Goal: Task Accomplishment & Management: Manage account settings

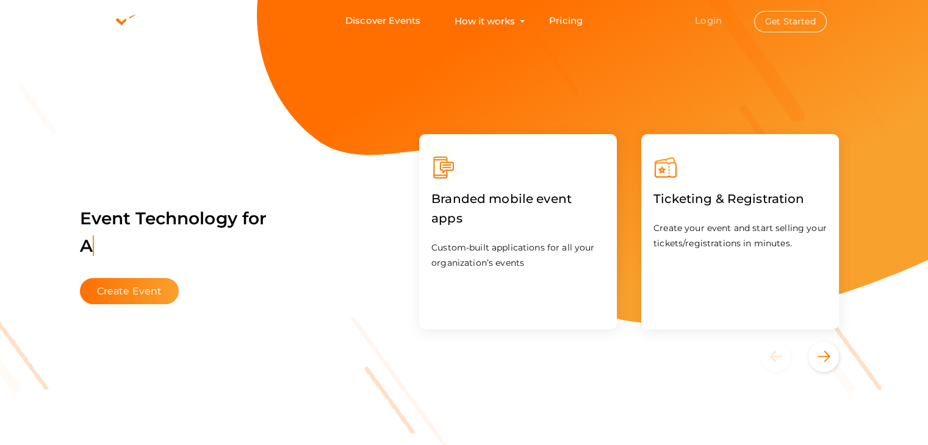
click at [705, 22] on link "Login" at bounding box center [708, 21] width 27 height 12
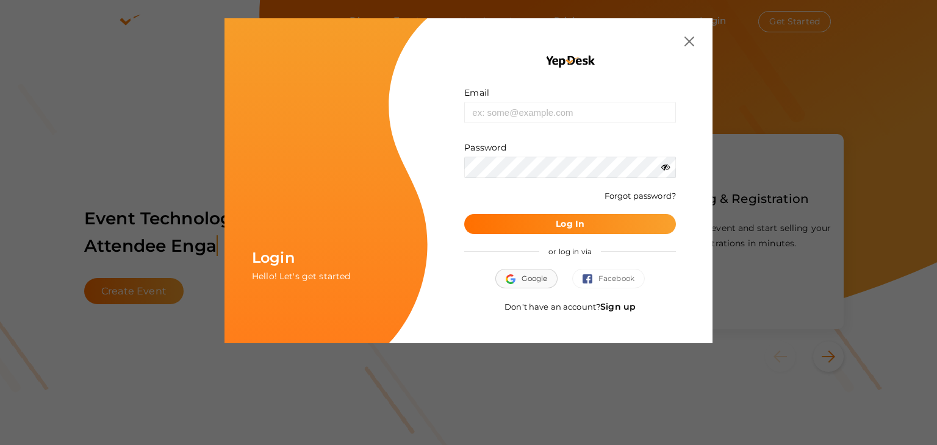
click at [533, 277] on span "Google" at bounding box center [526, 279] width 41 height 12
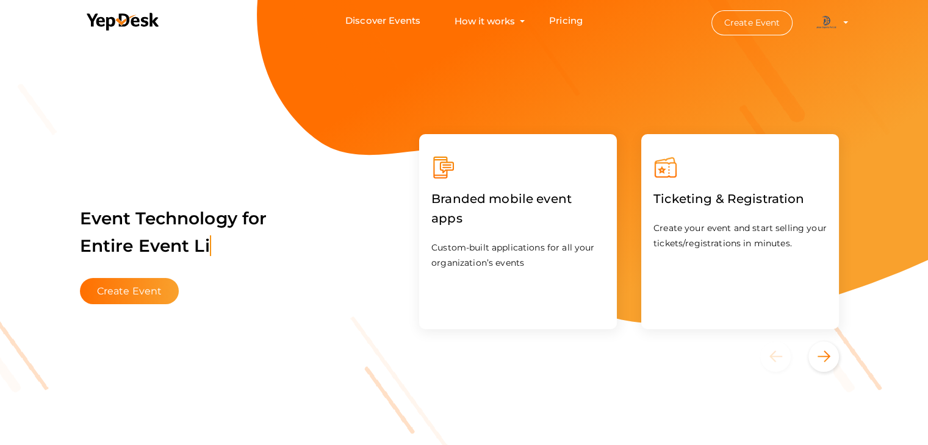
click at [843, 26] on li "Create Event Jatan Digital Marketing jatandigitalmarketing@gmail.com Personal P…" at bounding box center [769, 23] width 164 height 44
click at [838, 23] on profile-pic at bounding box center [826, 21] width 24 height 9
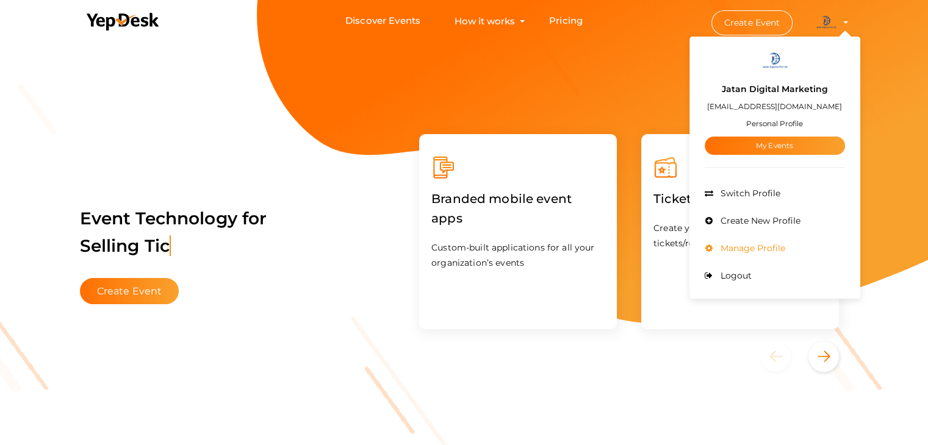
click at [732, 244] on span "Manage Profile" at bounding box center [751, 248] width 68 height 11
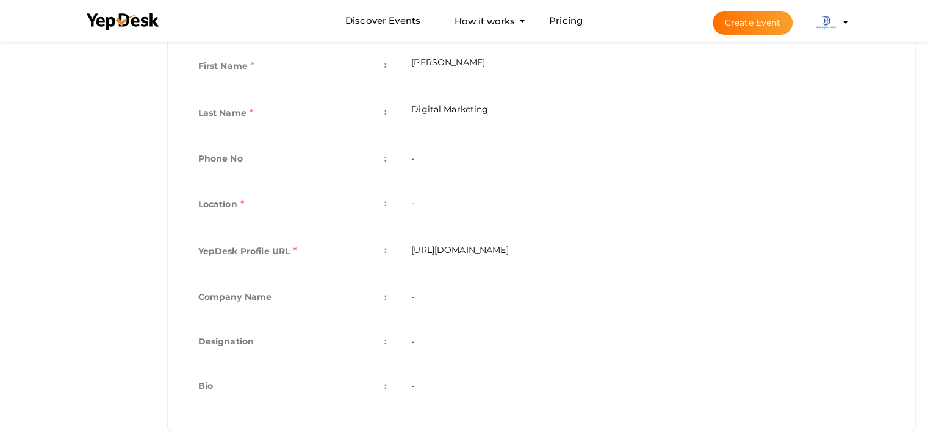
scroll to position [303, 0]
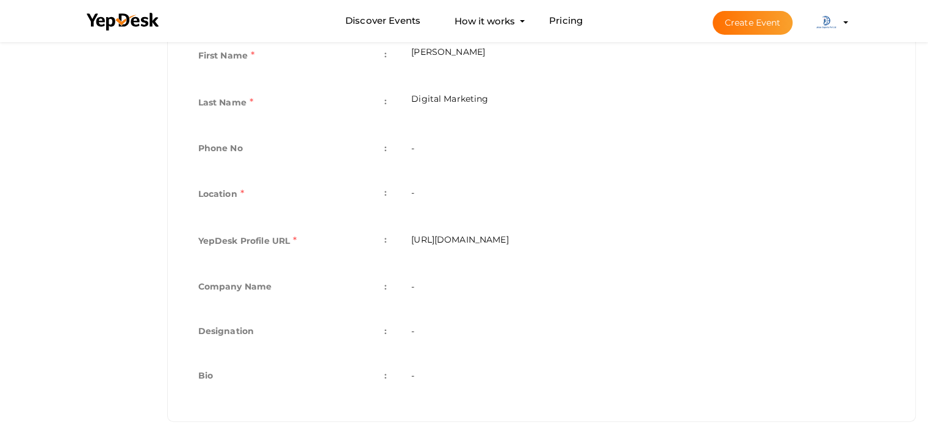
click at [497, 97] on td "Digital Marketing" at bounding box center [648, 104] width 498 height 47
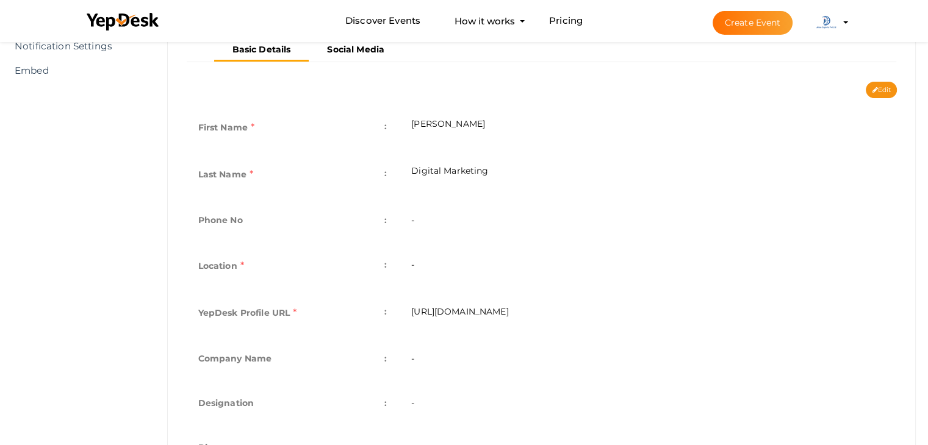
scroll to position [231, 0]
click at [440, 169] on td "Digital Marketing" at bounding box center [648, 176] width 498 height 47
click at [454, 169] on td "Digital Marketing" at bounding box center [648, 176] width 498 height 47
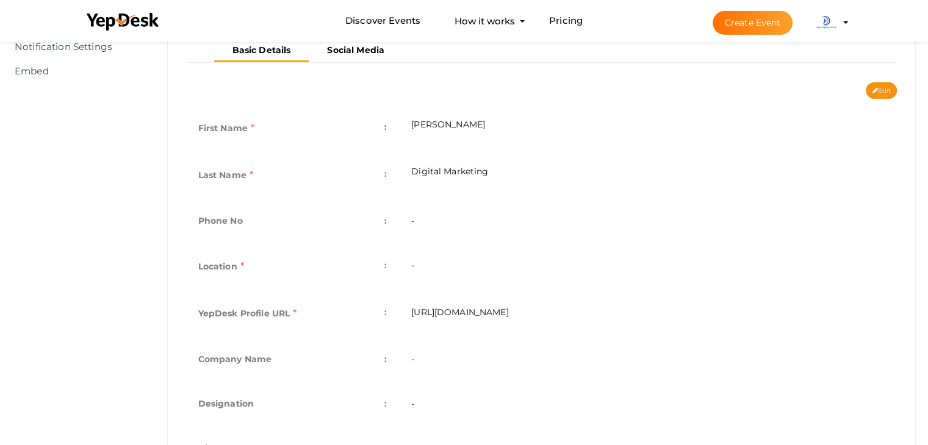
click at [444, 216] on td "-" at bounding box center [648, 222] width 498 height 45
click at [587, 270] on td "-" at bounding box center [648, 268] width 498 height 47
click at [532, 181] on td "Digital Marketing" at bounding box center [648, 176] width 498 height 47
click at [573, 163] on td "Digital Marketing" at bounding box center [648, 176] width 498 height 47
click at [567, 171] on td "Digital Marketing" at bounding box center [648, 176] width 498 height 47
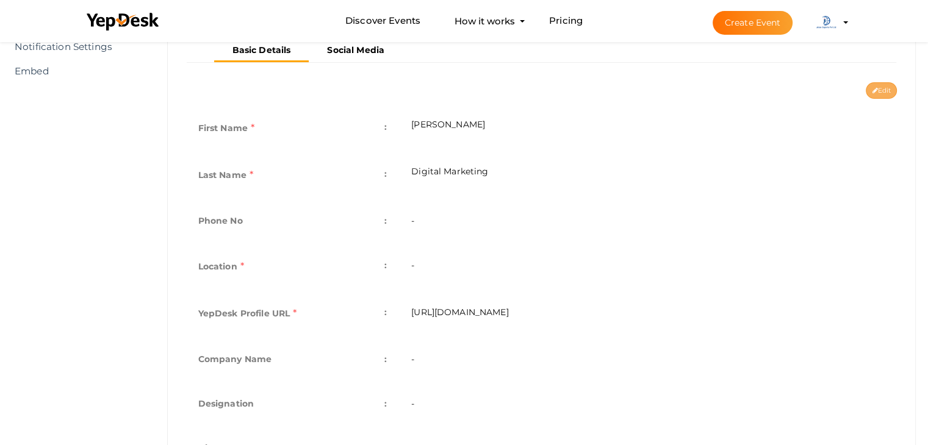
click at [879, 90] on button "Edit" at bounding box center [881, 90] width 31 height 16
type input "Jatan"
type input "Digital Marketing"
type input "jatandigital-marketing"
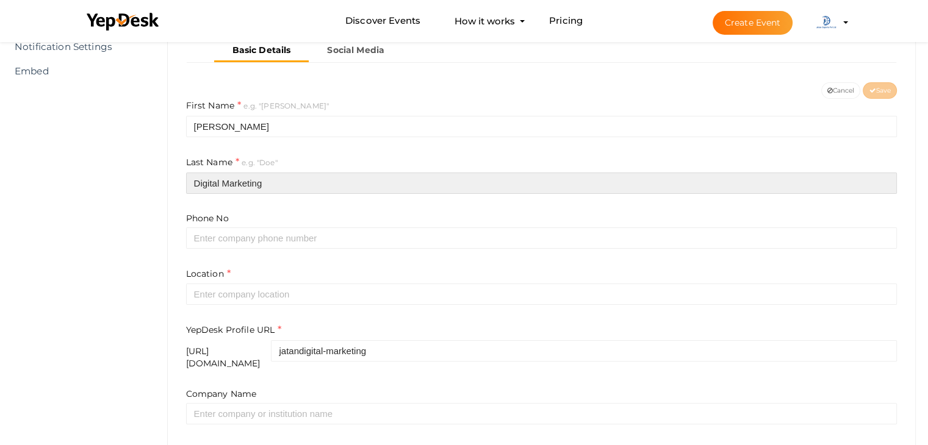
drag, startPoint x: 282, startPoint y: 182, endPoint x: 183, endPoint y: 186, distance: 98.9
click at [183, 186] on div "First Name e.g. "John" Jatan Last Name e.g. "Doe" Digital Marketing Phone No Lo…" at bounding box center [542, 333] width 730 height 469
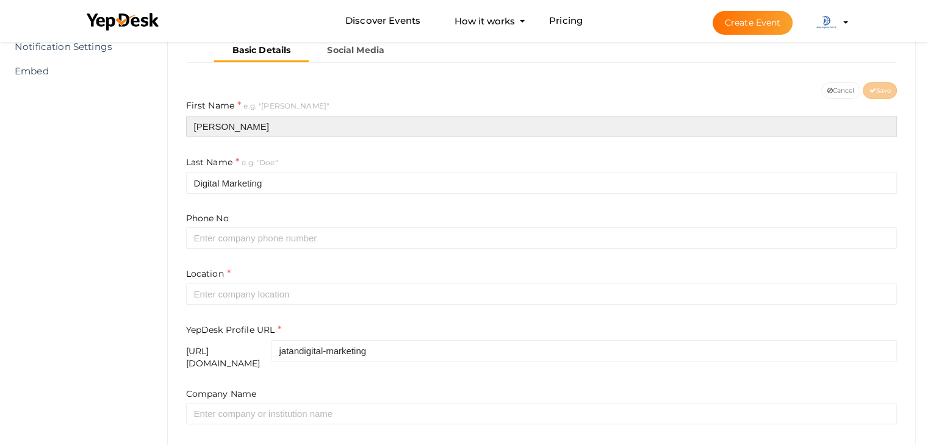
click at [251, 128] on input "Jatan" at bounding box center [541, 126] width 711 height 21
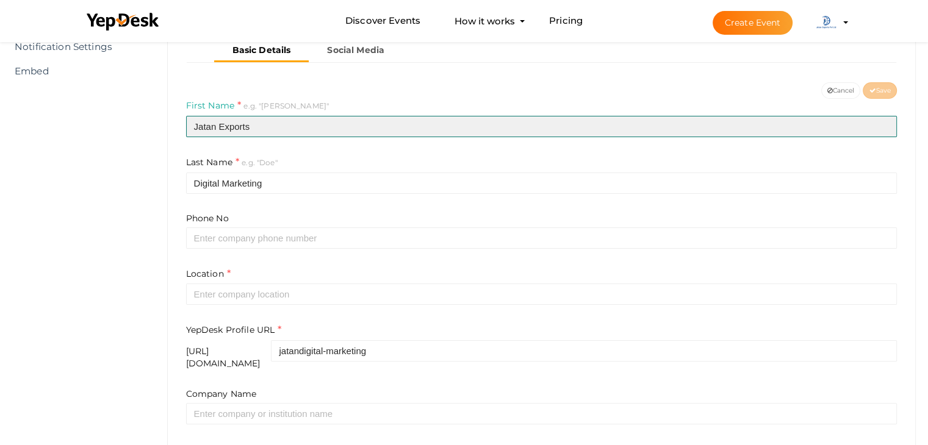
type input "Jatan Exports"
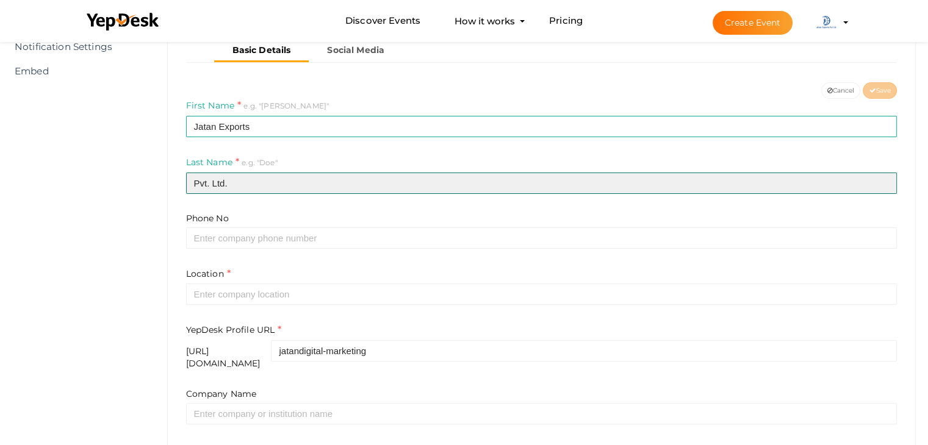
type input "Pvt. Ltd."
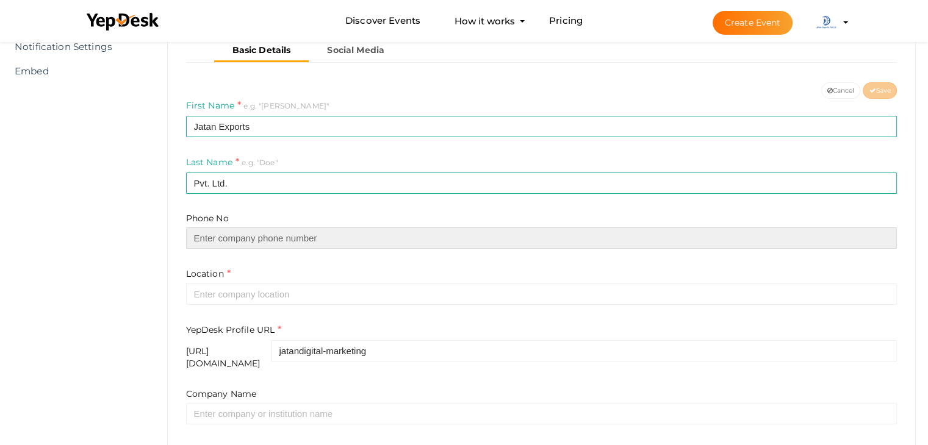
click at [247, 237] on input "text" at bounding box center [541, 238] width 711 height 21
click at [287, 243] on input "text" at bounding box center [541, 238] width 711 height 21
paste input "9123350012"
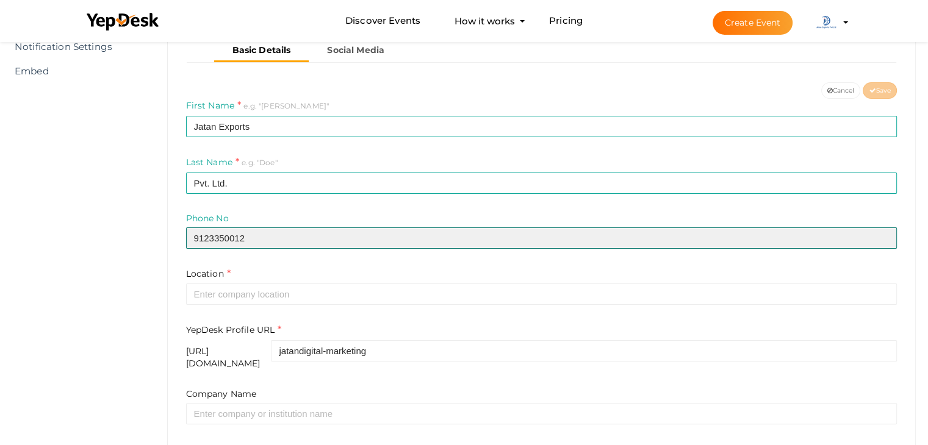
type input "9123350012"
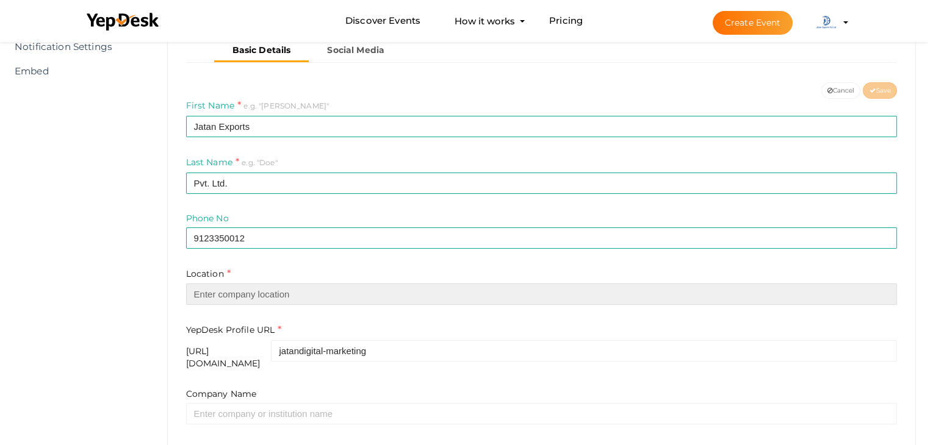
click at [256, 298] on input "text" at bounding box center [541, 294] width 711 height 21
paste input "[STREET_ADDRESS][PERSON_NAME][PERSON_NAME]"
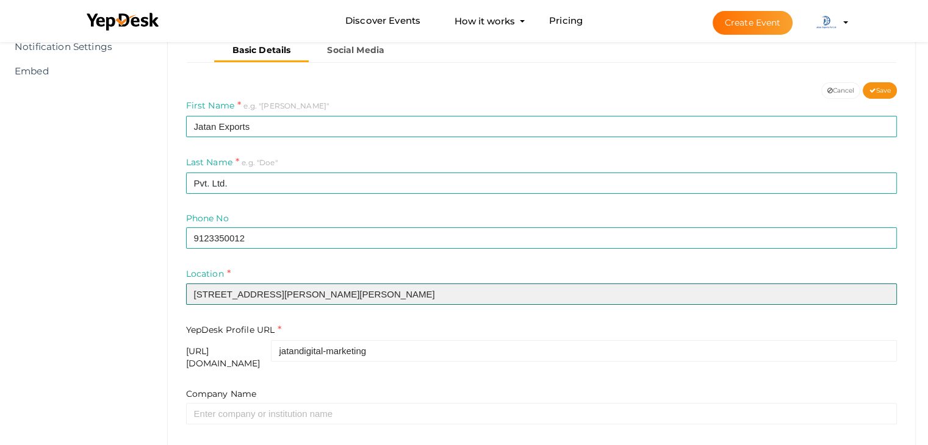
type input "[STREET_ADDRESS][PERSON_NAME][PERSON_NAME]"
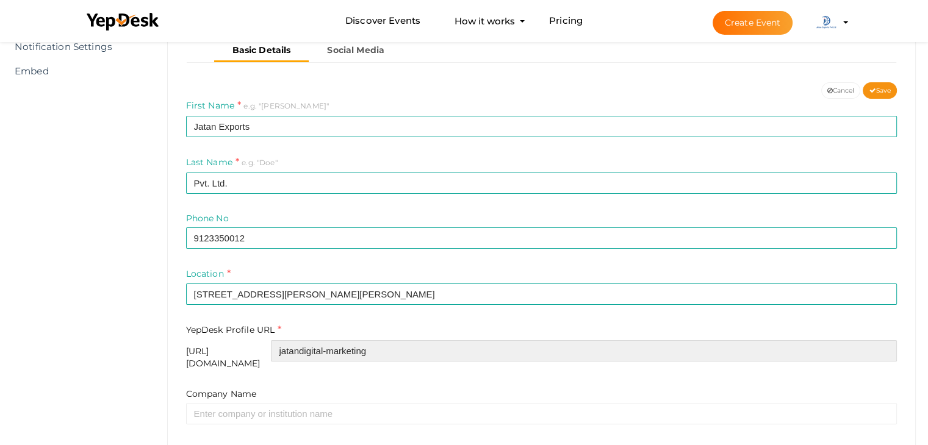
drag, startPoint x: 431, startPoint y: 348, endPoint x: 336, endPoint y: 352, distance: 95.2
click at [336, 352] on input "jatandigital-marketing" at bounding box center [584, 350] width 626 height 21
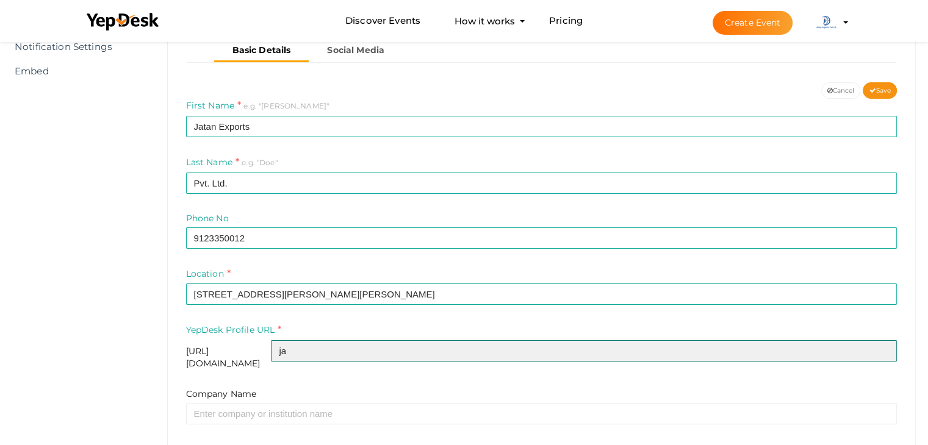
type input "j"
type input "jatanexports"
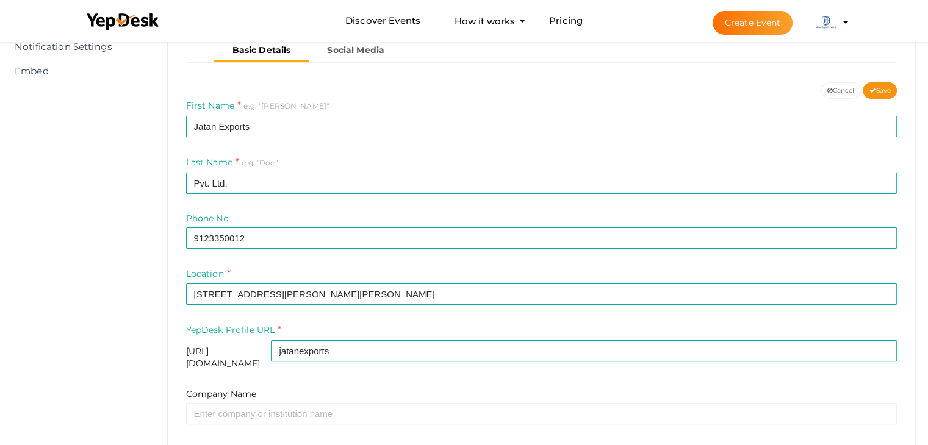
click at [271, 352] on div "[URL][DOMAIN_NAME]" at bounding box center [228, 357] width 85 height 24
copy div "[URL][DOMAIN_NAME]"
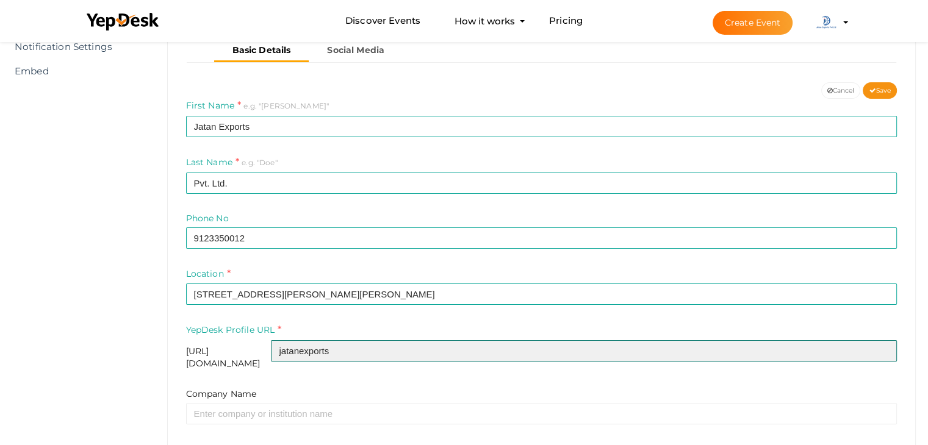
drag, startPoint x: 394, startPoint y: 352, endPoint x: 334, endPoint y: 353, distance: 59.8
click at [334, 353] on input "jatanexports" at bounding box center [584, 350] width 626 height 21
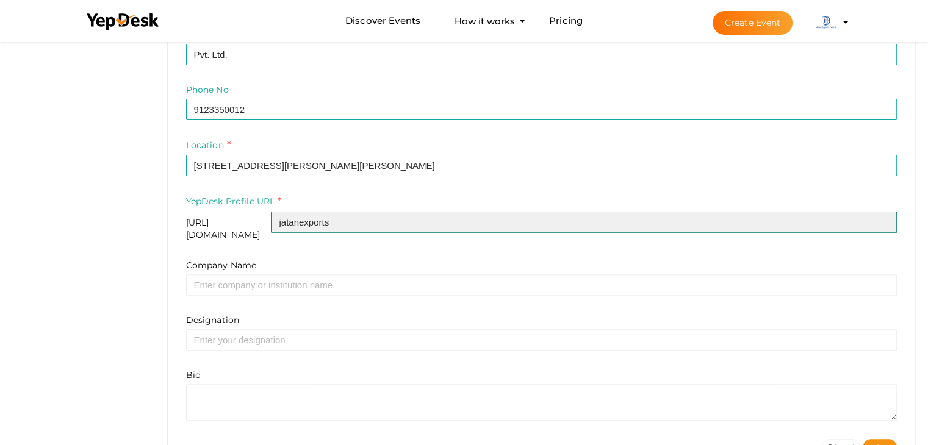
scroll to position [376, 0]
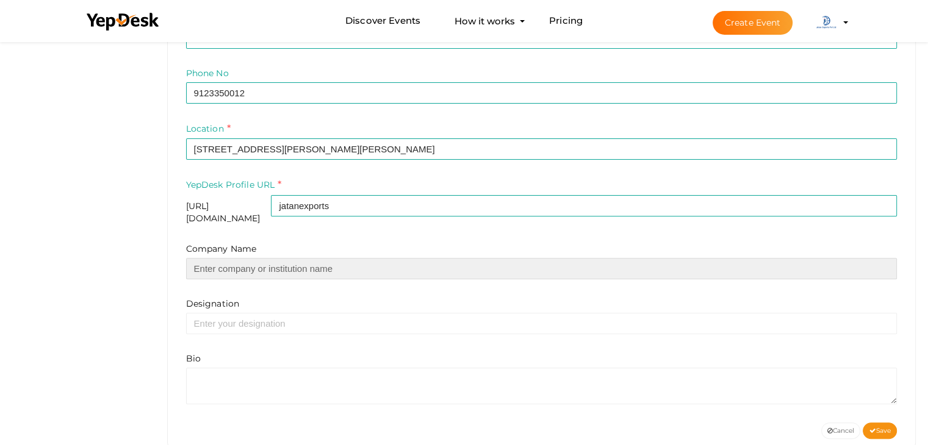
click at [322, 260] on input "text" at bounding box center [541, 268] width 711 height 21
type input "Jatan Exports Pvt. Ltd."
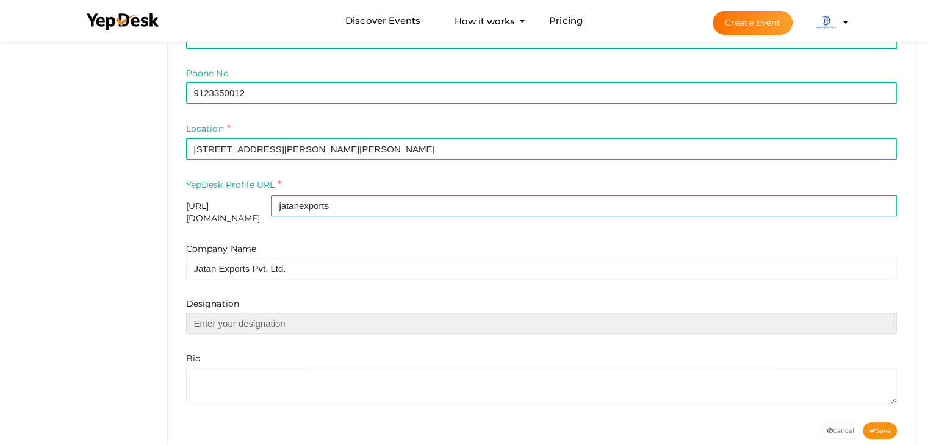
click at [309, 313] on input "text" at bounding box center [541, 323] width 711 height 21
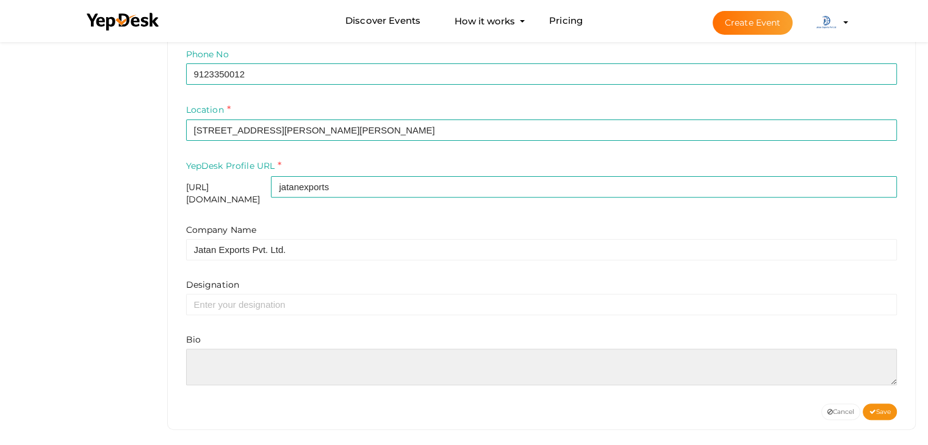
click at [277, 351] on textarea at bounding box center [541, 367] width 711 height 37
paste textarea "Jatan Exports is one of the most trusted API exporters in [GEOGRAPHIC_DATA], co…"
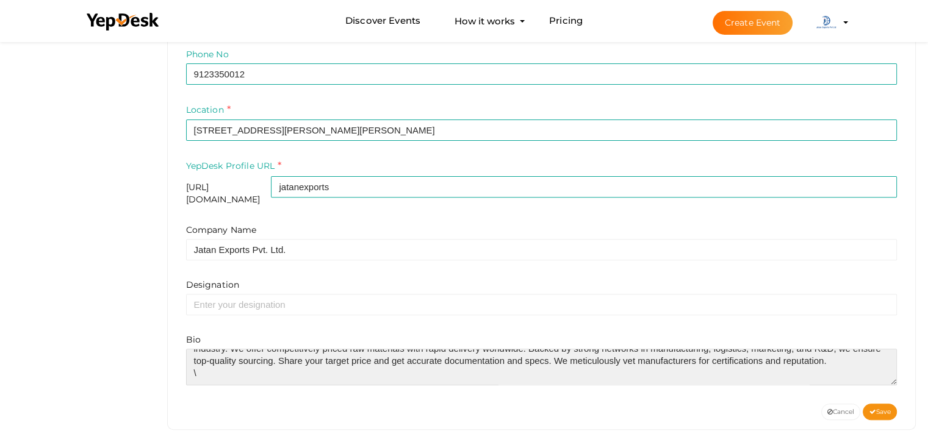
scroll to position [24, 0]
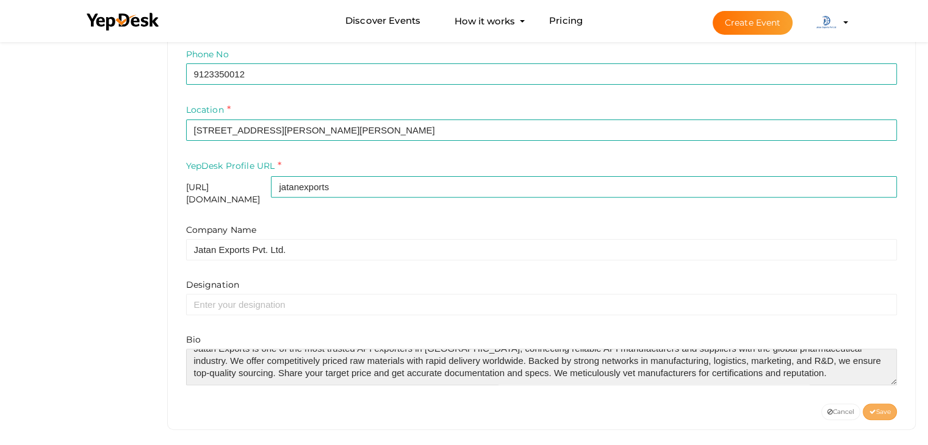
type textarea "Jatan Exports is one of the most trusted API exporters in [GEOGRAPHIC_DATA], co…"
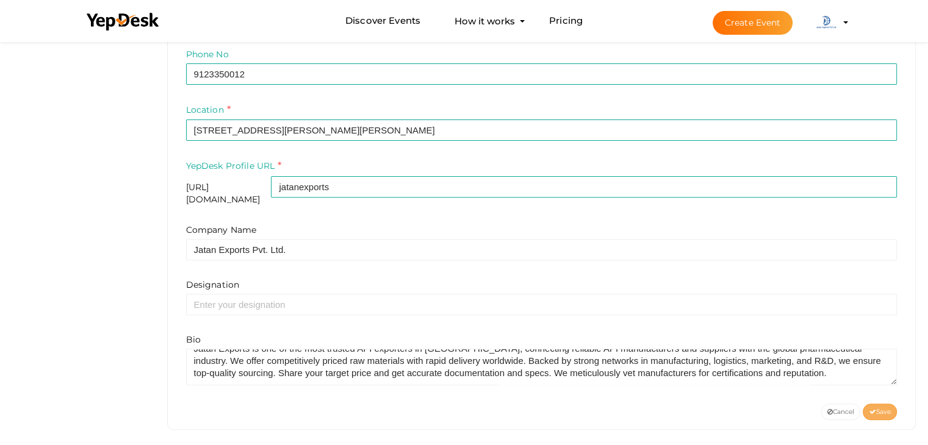
click at [878, 404] on button "Save" at bounding box center [880, 412] width 34 height 16
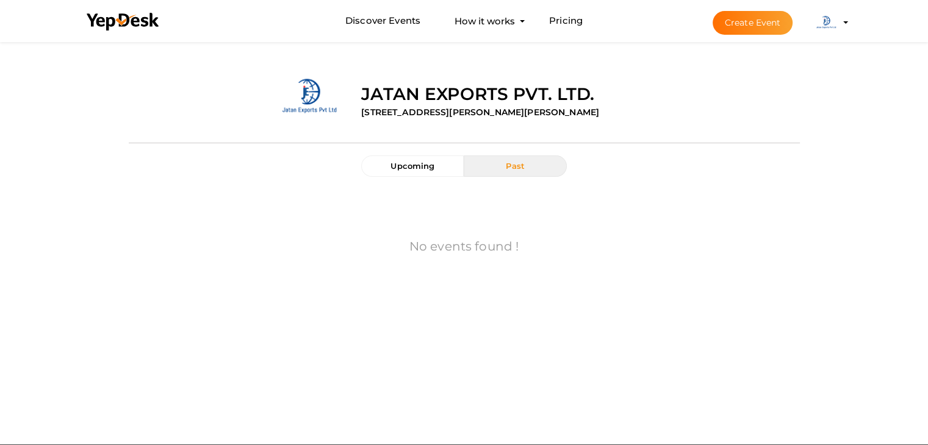
click at [838, 22] on profile-pic at bounding box center [826, 21] width 24 height 9
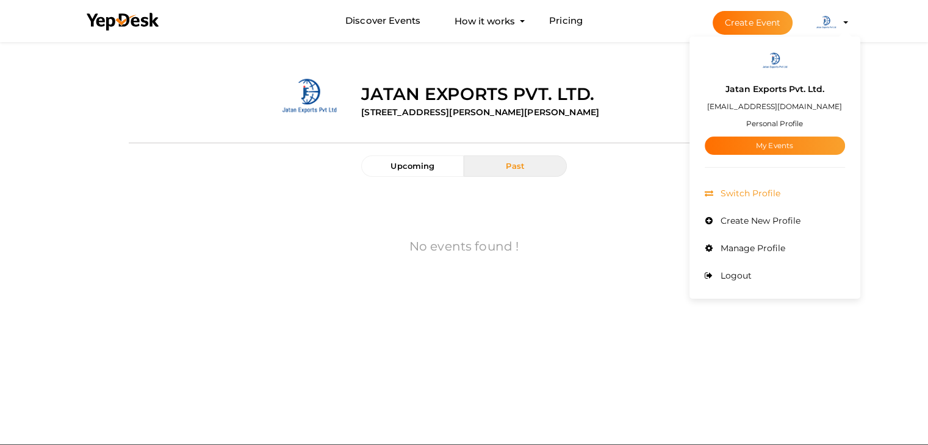
click at [754, 187] on li "Switch Profile" at bounding box center [775, 193] width 140 height 27
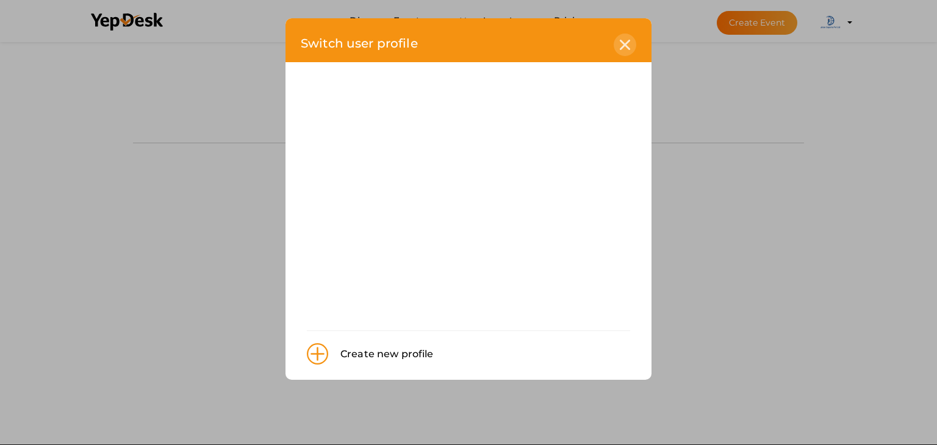
click at [628, 46] on icon at bounding box center [625, 45] width 10 height 10
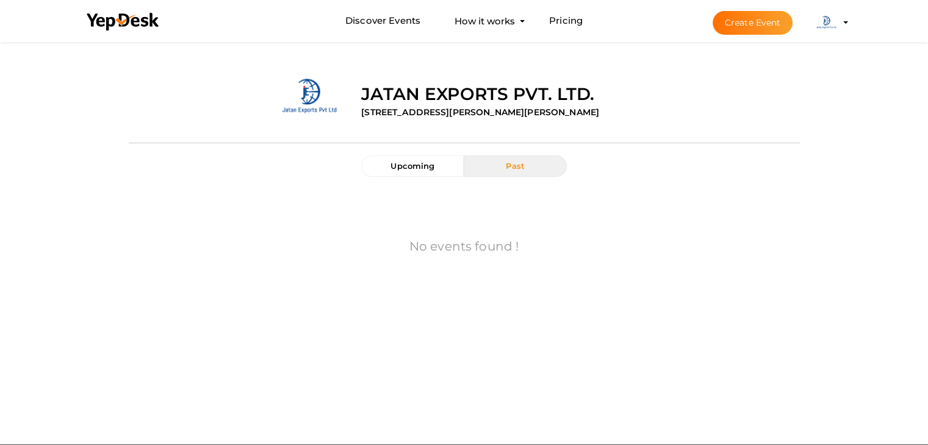
click at [828, 20] on img at bounding box center [826, 22] width 24 height 24
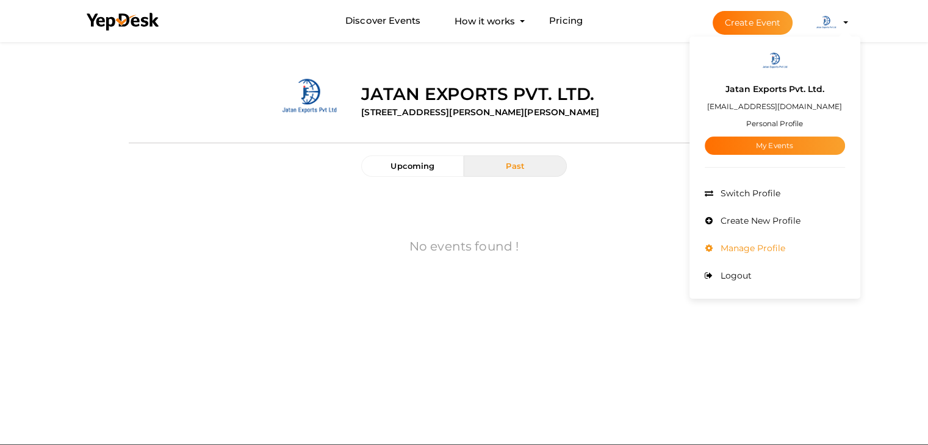
click at [735, 248] on span "Manage Profile" at bounding box center [751, 248] width 68 height 11
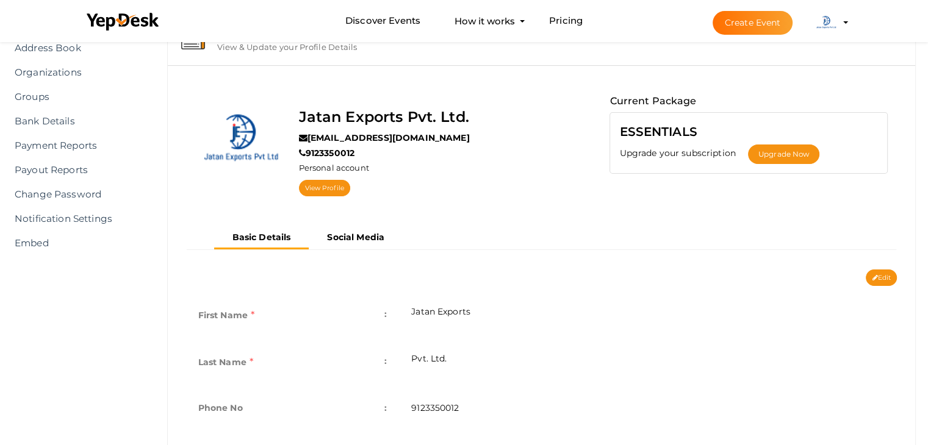
scroll to position [127, 0]
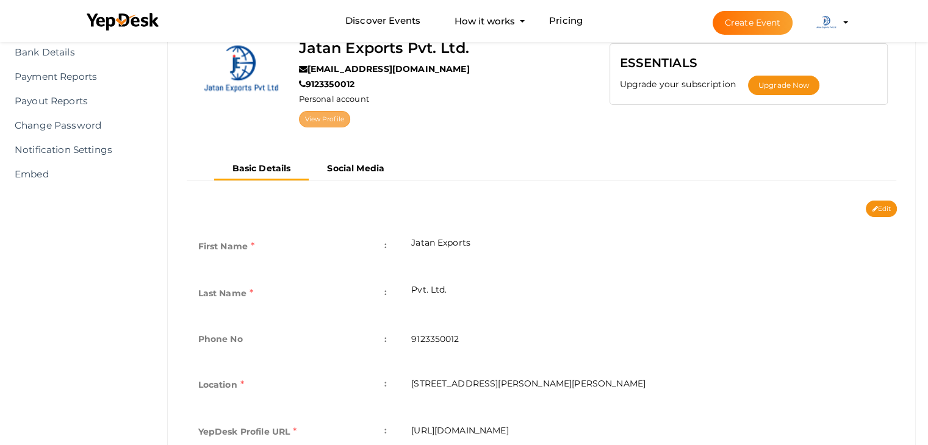
click at [334, 119] on link "View Profile" at bounding box center [324, 119] width 51 height 16
click at [373, 163] on b "Social Media" at bounding box center [355, 168] width 57 height 11
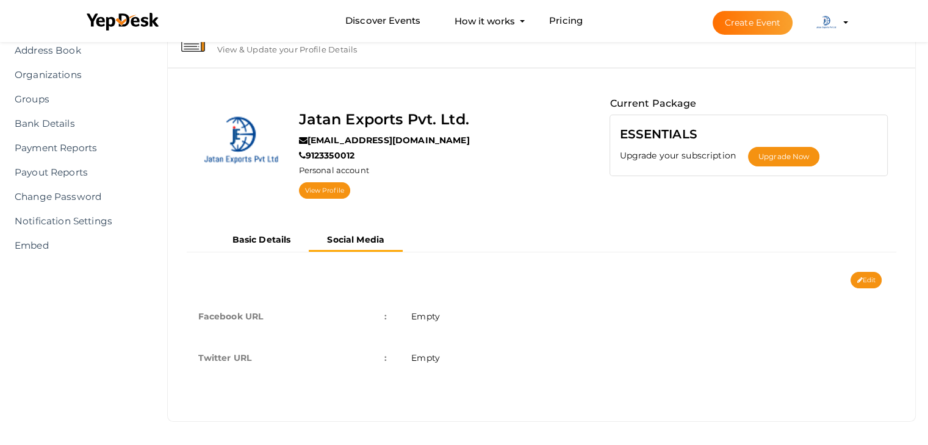
click at [445, 314] on td "Empty" at bounding box center [648, 316] width 498 height 41
click at [427, 317] on span "Empty" at bounding box center [425, 316] width 29 height 11
click at [866, 279] on button "Edit" at bounding box center [865, 280] width 31 height 16
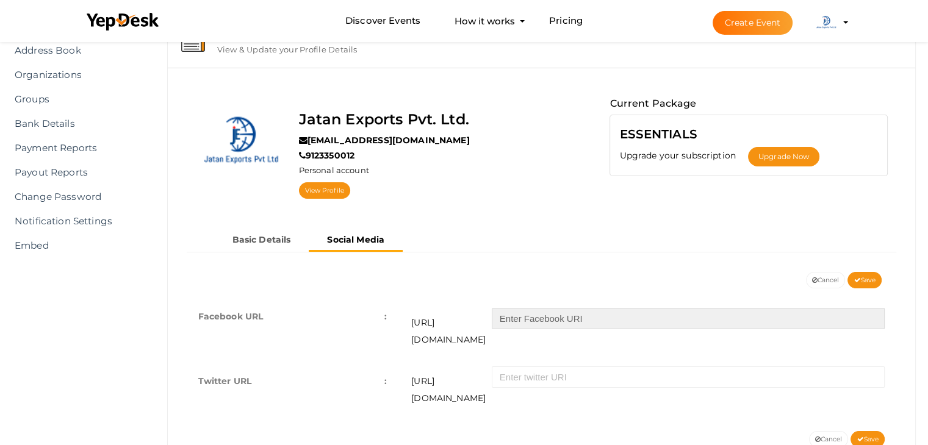
click at [570, 319] on input "text" at bounding box center [688, 318] width 393 height 21
paste input "people/Jatan-Exports/100087624875885/"
type input "people/Jatan-Exports/100087624875885/"
click at [867, 278] on span "Save" at bounding box center [864, 280] width 22 height 8
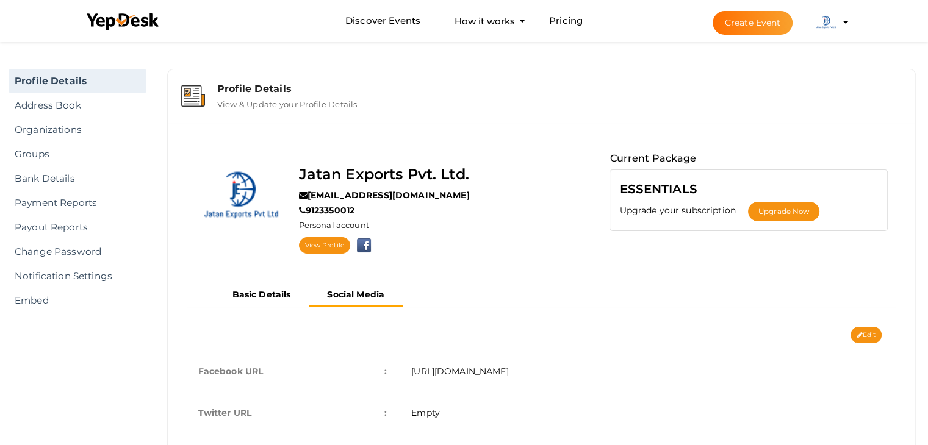
scroll to position [0, 0]
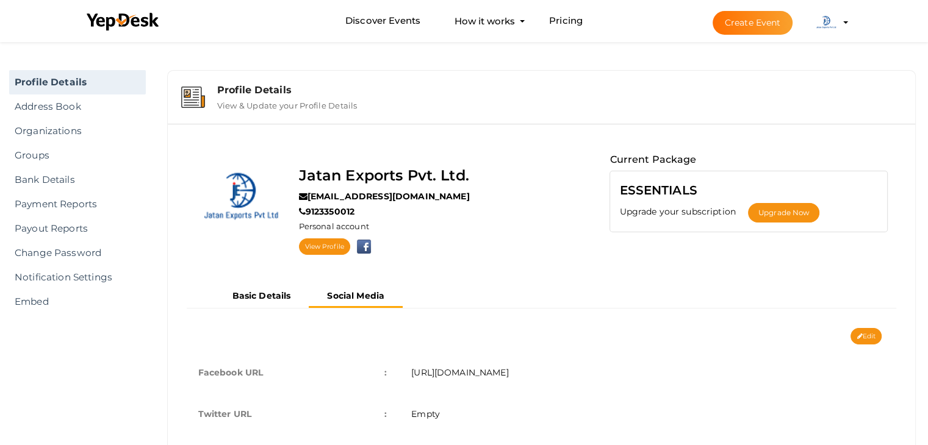
click at [838, 23] on profile-pic at bounding box center [826, 21] width 24 height 9
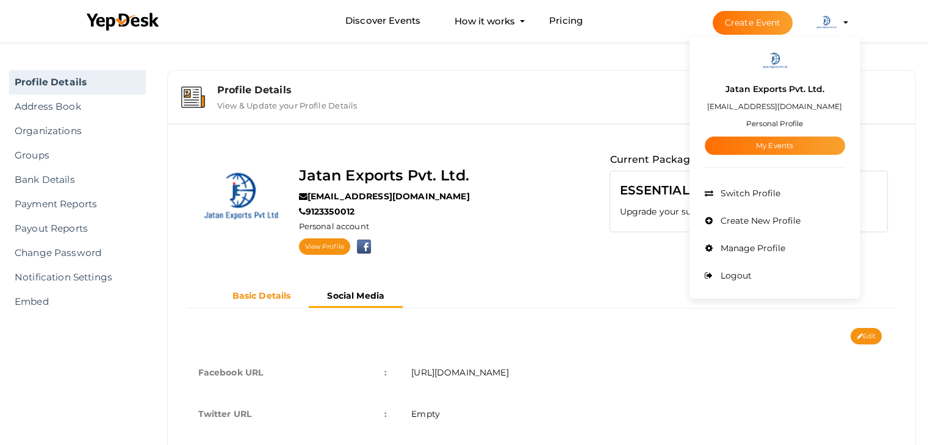
click at [241, 304] on button "Basic Details" at bounding box center [261, 296] width 95 height 20
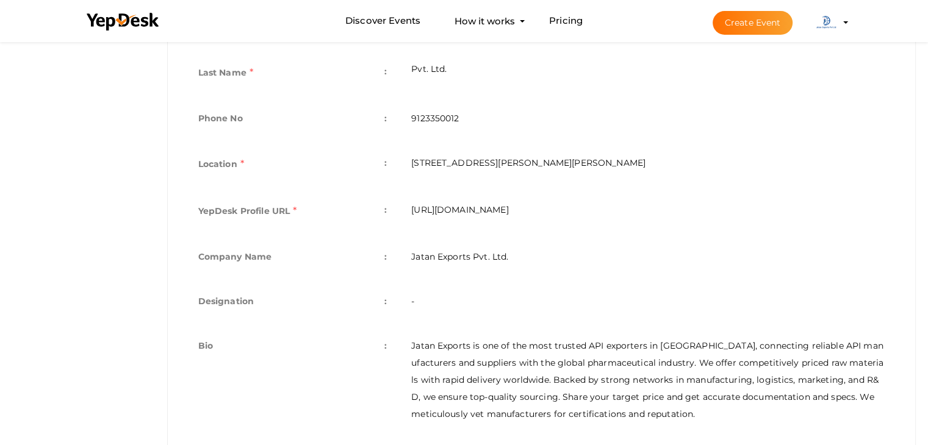
scroll to position [384, 0]
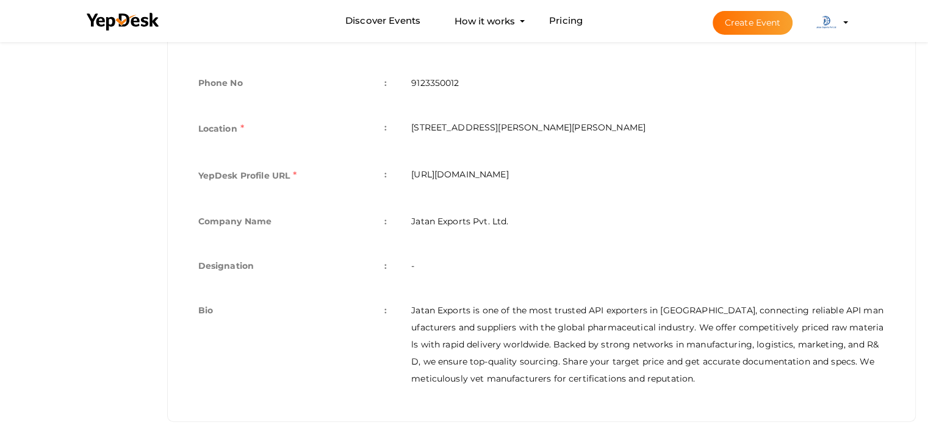
click at [764, 23] on button "Create Event" at bounding box center [752, 23] width 81 height 24
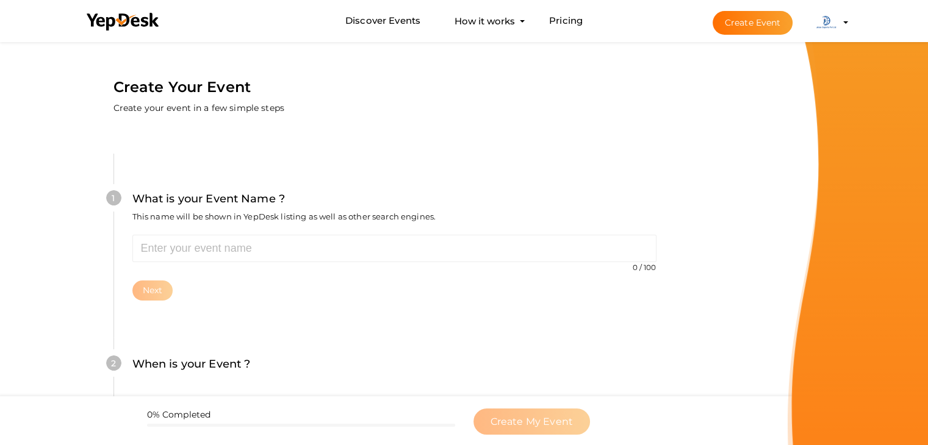
click at [848, 18] on li "Create Event Jatan Exports Pvt. Ltd. [EMAIL_ADDRESS][DOMAIN_NAME] Personal Prof…" at bounding box center [769, 23] width 163 height 44
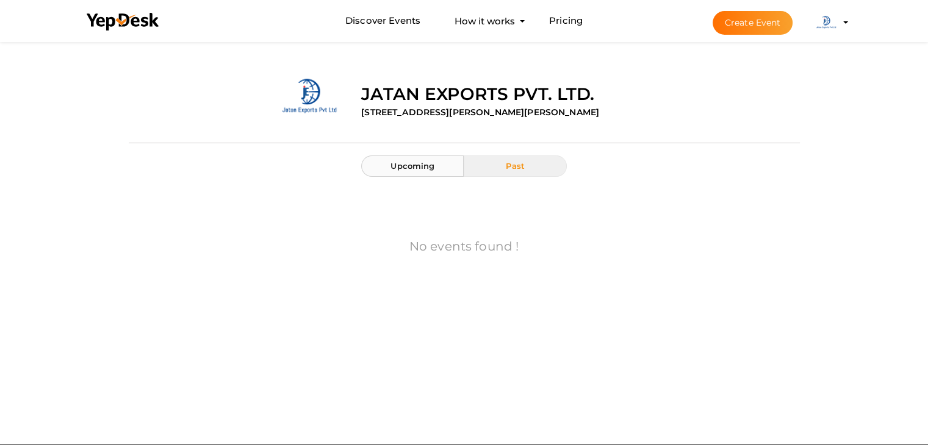
click at [437, 173] on button "Upcoming" at bounding box center [412, 166] width 102 height 21
click at [494, 168] on button "Past" at bounding box center [515, 166] width 102 height 21
